Goal: Check status: Check status

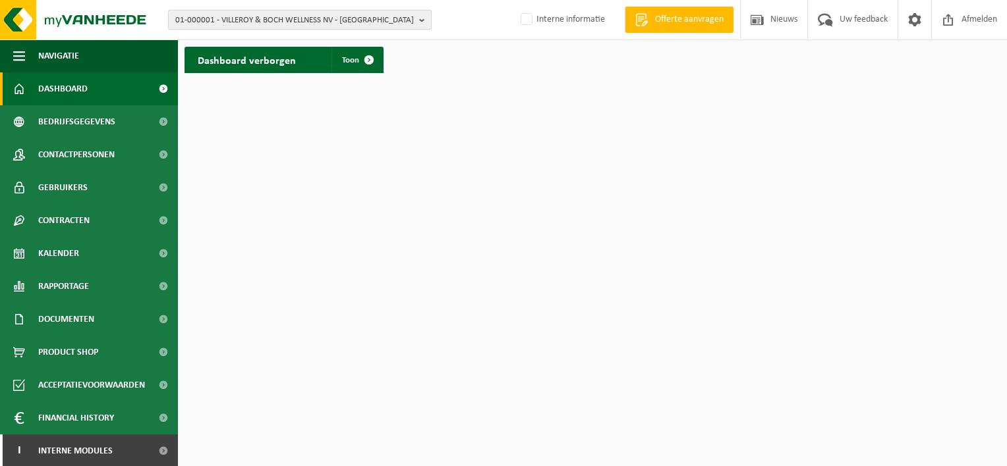
click at [280, 15] on span "01-000001 - VILLEROY & BOCH WELLNESS NV - ROESELARE" at bounding box center [294, 21] width 238 height 20
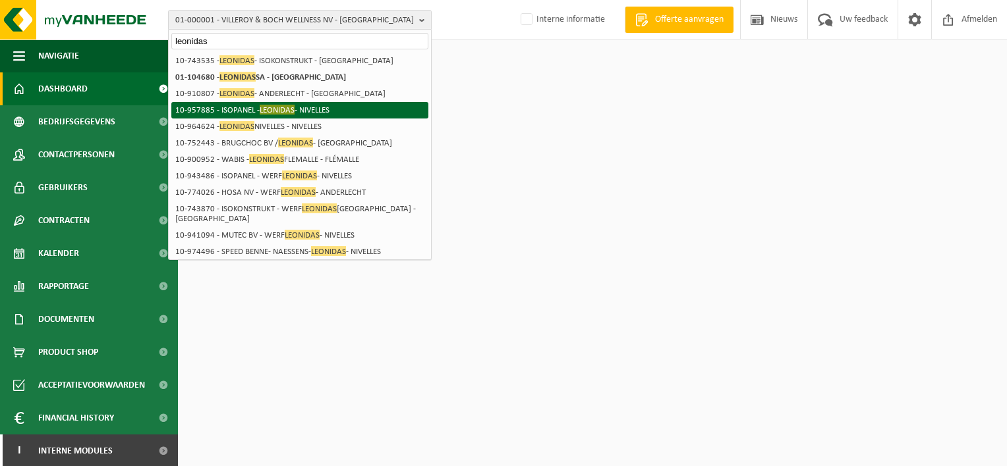
type input "leonidas"
click at [310, 119] on li "10-964624 - LEONIDAS NIVELLES - NIVELLES" at bounding box center [299, 127] width 257 height 16
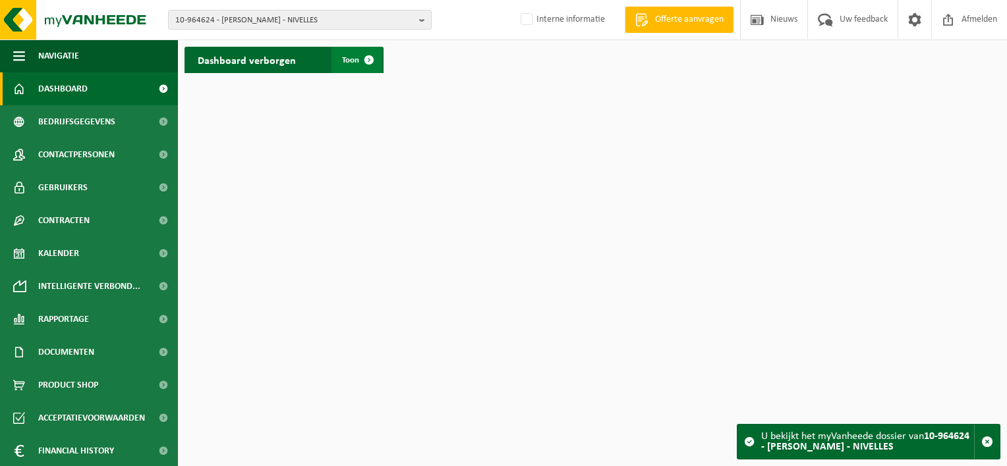
click at [369, 64] on span at bounding box center [369, 60] width 26 height 26
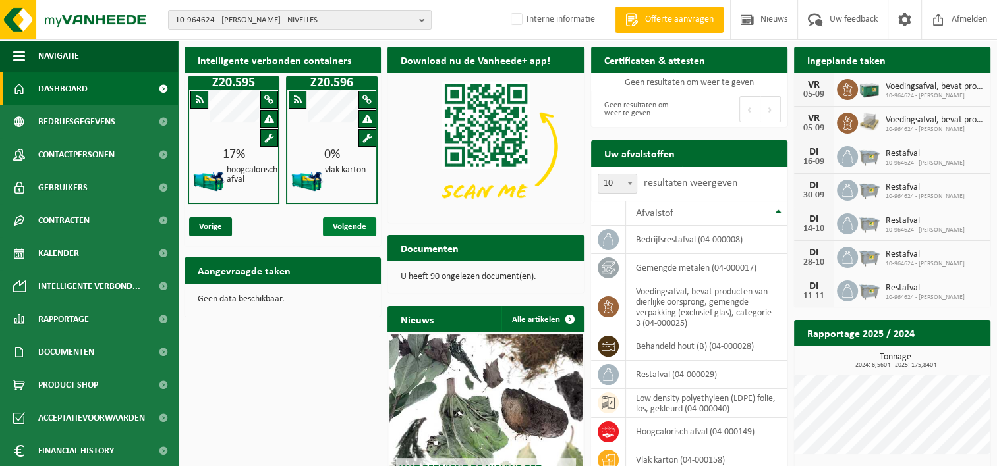
click at [350, 225] on span "Volgende" at bounding box center [349, 226] width 53 height 19
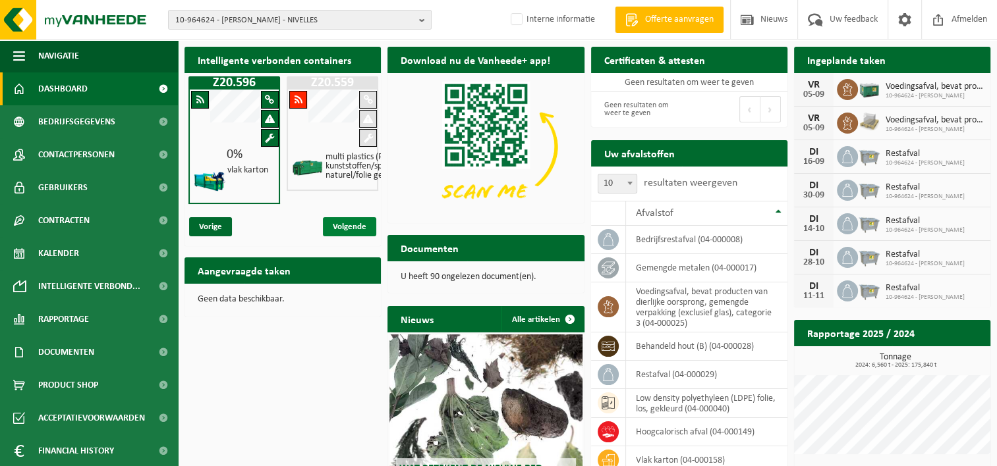
scroll to position [0, 97]
click at [209, 223] on span "Vorige" at bounding box center [210, 226] width 43 height 19
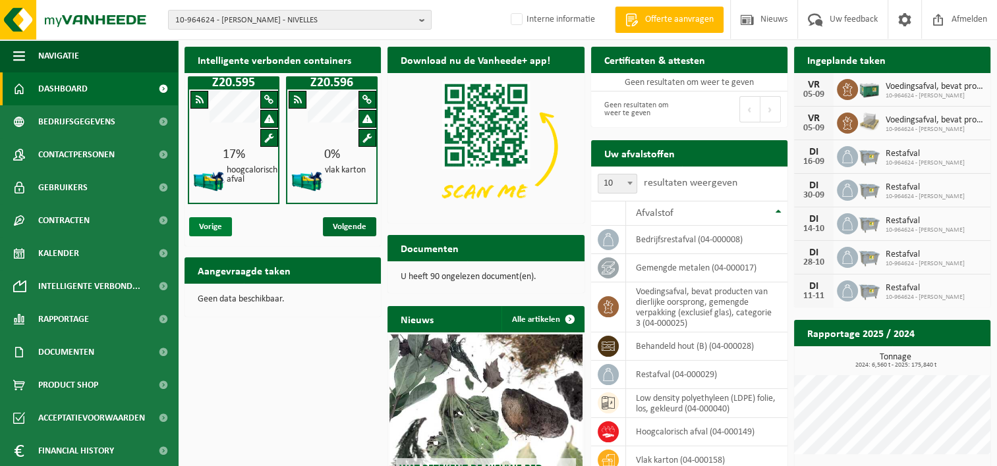
scroll to position [0, 0]
